Goal: Task Accomplishment & Management: Complete application form

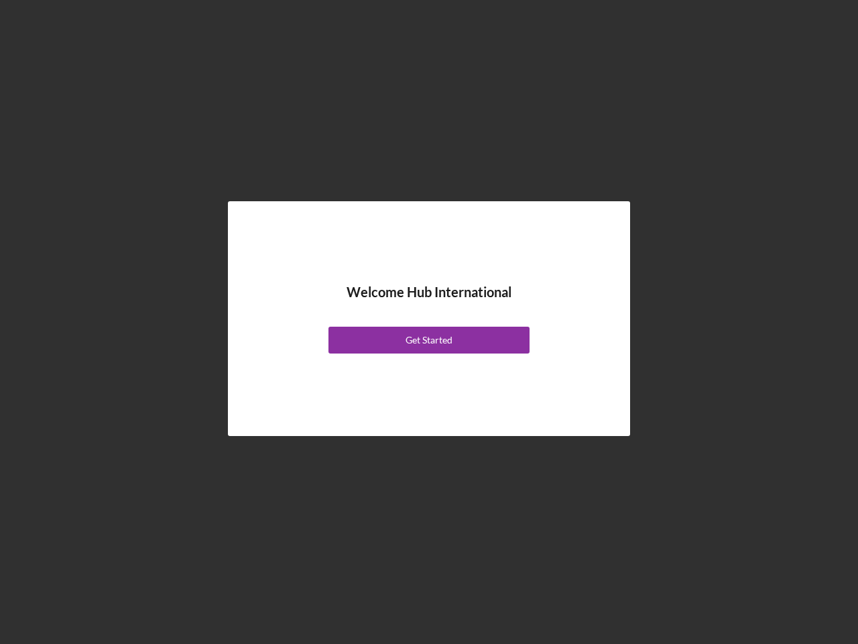
click at [429, 322] on div "Welcome Hub International Get Started" at bounding box center [429, 319] width 335 height 168
click at [429, 340] on div "Get Started" at bounding box center [429, 340] width 47 height 27
